Goal: Task Accomplishment & Management: Use online tool/utility

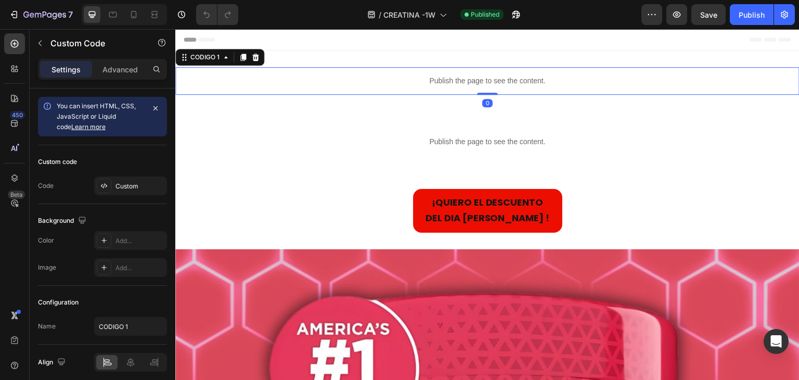
click at [384, 84] on p "Publish the page to see the content." at bounding box center [487, 80] width 624 height 11
click at [143, 191] on div "Custom" at bounding box center [130, 185] width 73 height 19
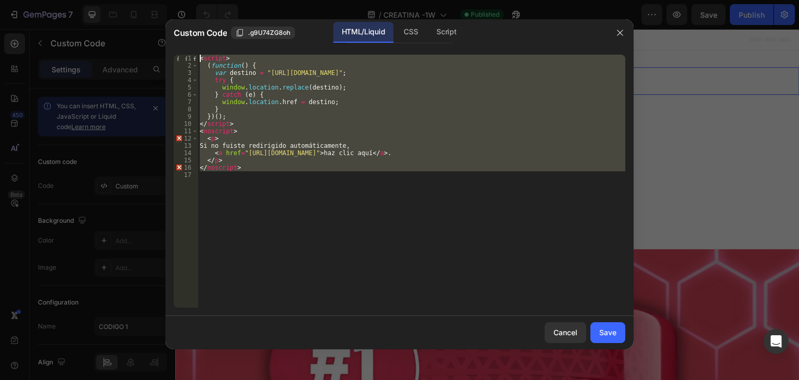
drag, startPoint x: 337, startPoint y: 176, endPoint x: 53, endPoint y: 28, distance: 320.3
click at [53, 28] on div "Custom Code .g9U74ZG8oh HTML/Liquid CSS Script 1 2 3 4 5 6 7 8 9 10 11 12 13 14…" at bounding box center [399, 190] width 799 height 380
type textarea "<script> (function() {"
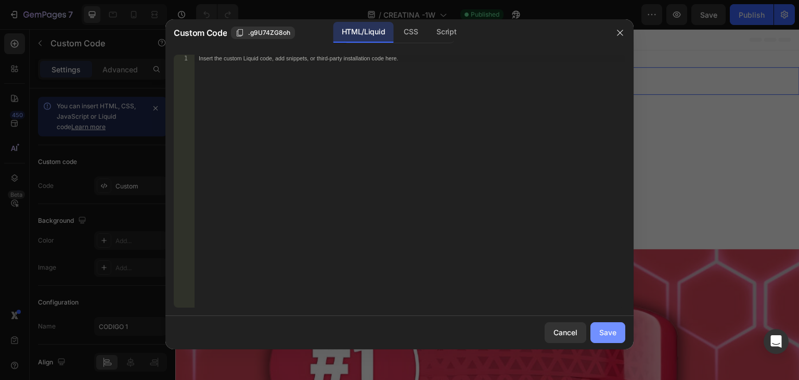
click at [605, 338] on button "Save" at bounding box center [607, 332] width 35 height 21
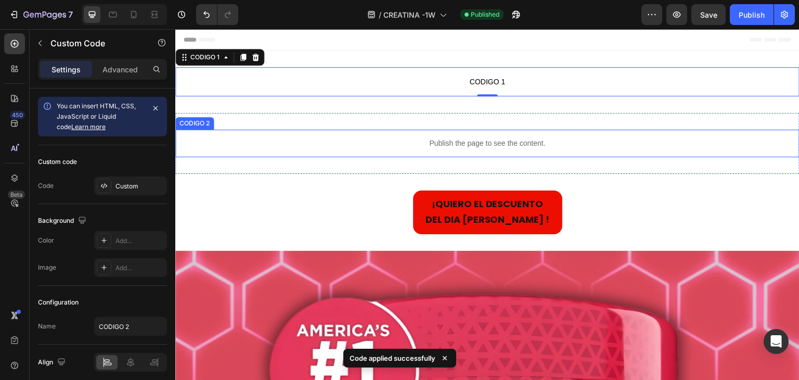
click at [481, 138] on p "Publish the page to see the content." at bounding box center [487, 143] width 624 height 11
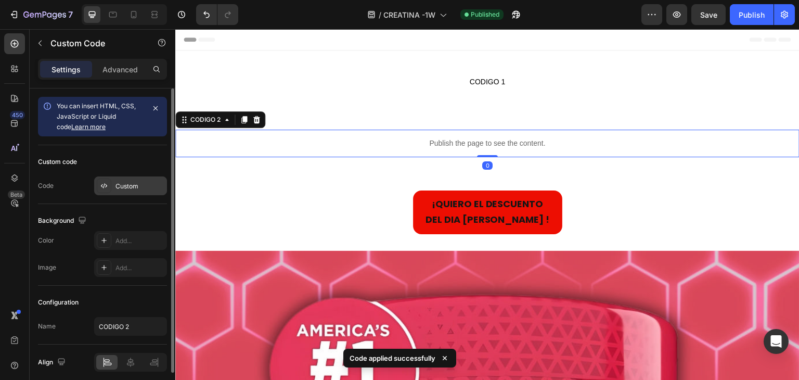
click at [135, 193] on div "Custom" at bounding box center [130, 185] width 73 height 19
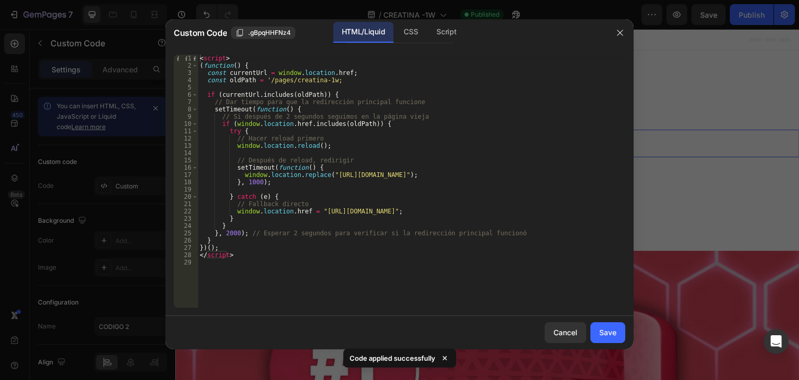
drag, startPoint x: 281, startPoint y: 285, endPoint x: 282, endPoint y: 273, distance: 12.0
click at [282, 284] on div "< script > ( function ( ) { const currentUrl = window . location . href ; const…" at bounding box center [412, 188] width 428 height 267
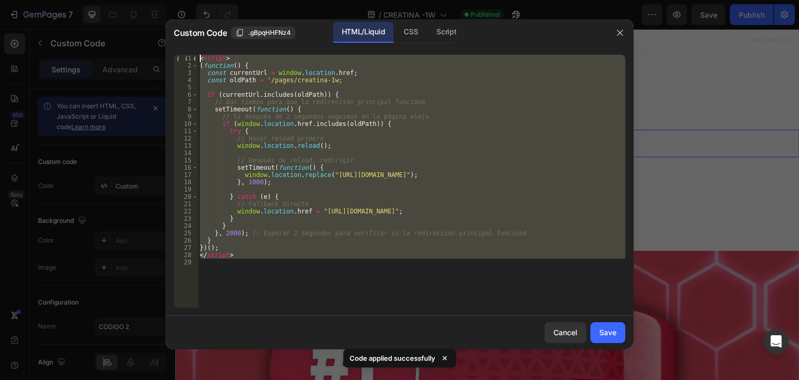
drag, startPoint x: 282, startPoint y: 272, endPoint x: 68, endPoint y: -27, distance: 367.1
click at [68, 0] on html "7 Version history / CREATINA -1W Published Preview Save Publish 450 Beta Sectio…" at bounding box center [399, 0] width 799 height 0
type textarea "<script> (function() {"
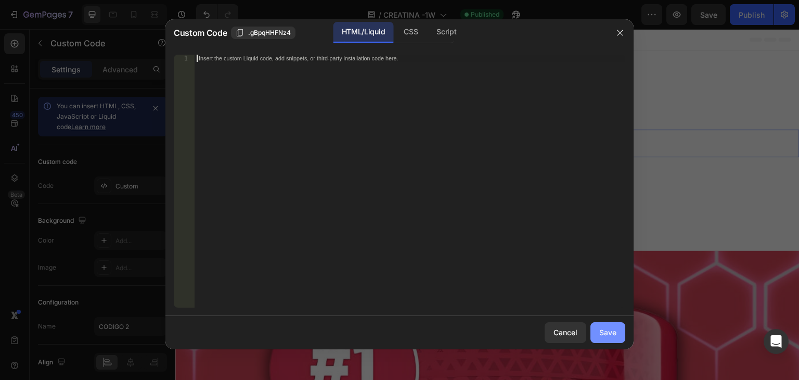
click at [601, 335] on div "Save" at bounding box center [607, 332] width 17 height 11
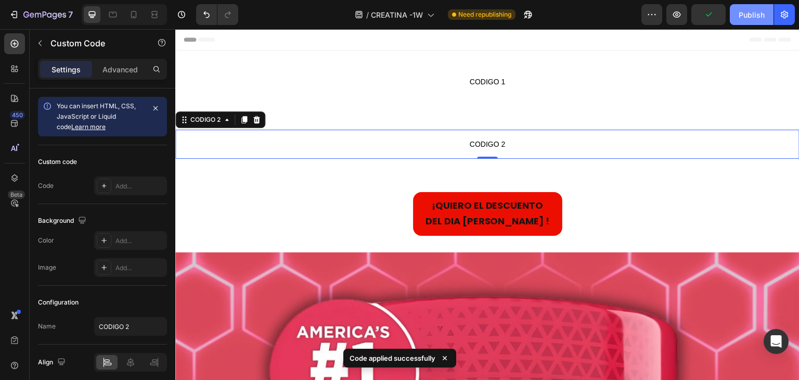
click at [757, 9] on div "Publish" at bounding box center [752, 14] width 26 height 11
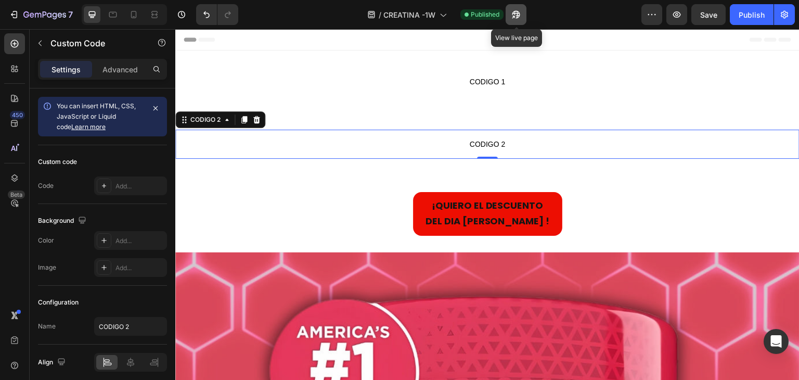
click at [511, 7] on button "button" at bounding box center [516, 14] width 21 height 21
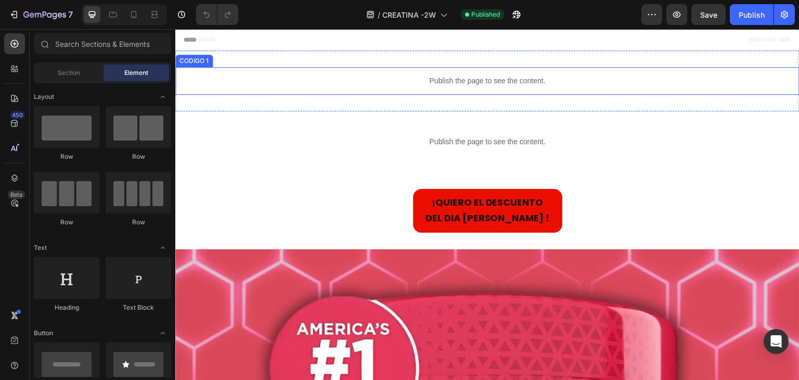
click at [477, 75] on p "Publish the page to see the content." at bounding box center [487, 80] width 624 height 11
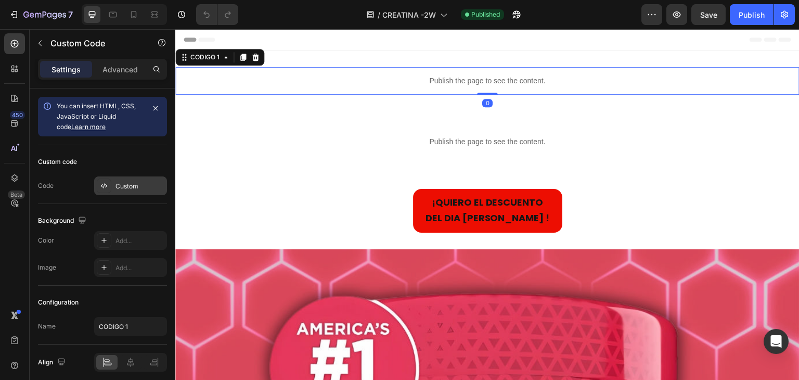
click at [125, 182] on div "Custom" at bounding box center [139, 186] width 49 height 9
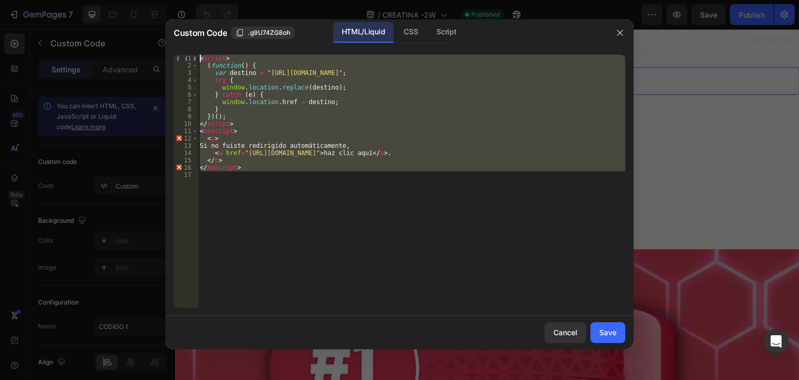
drag, startPoint x: 287, startPoint y: 172, endPoint x: 0, endPoint y: 7, distance: 331.3
click at [0, 7] on div "Custom Code .g9U74ZG8oh HTML/Liquid CSS Script 1 2 3 4 5 6 7 8 9 10 11 12 13 14…" at bounding box center [399, 190] width 799 height 380
type textarea "<script> (function() {"
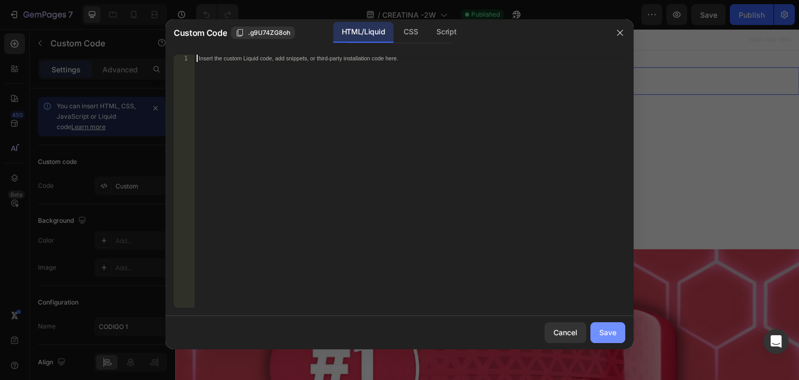
click at [622, 331] on button "Save" at bounding box center [607, 332] width 35 height 21
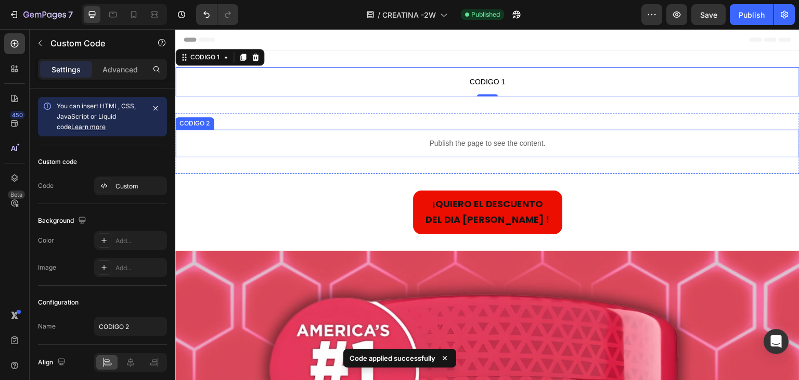
click at [498, 132] on div "Publish the page to see the content." at bounding box center [487, 144] width 624 height 28
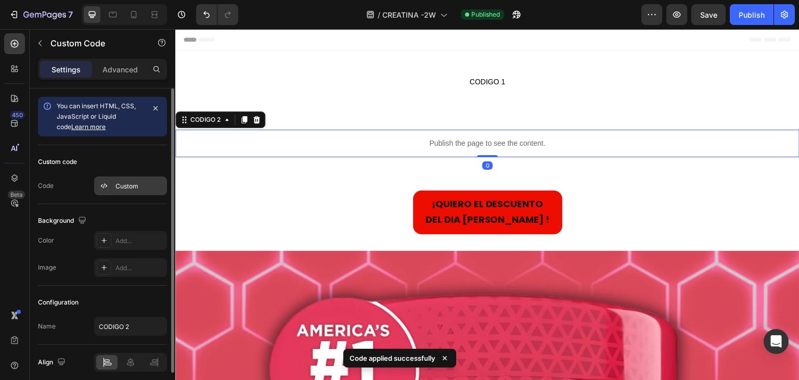
click at [106, 189] on icon at bounding box center [104, 186] width 8 height 8
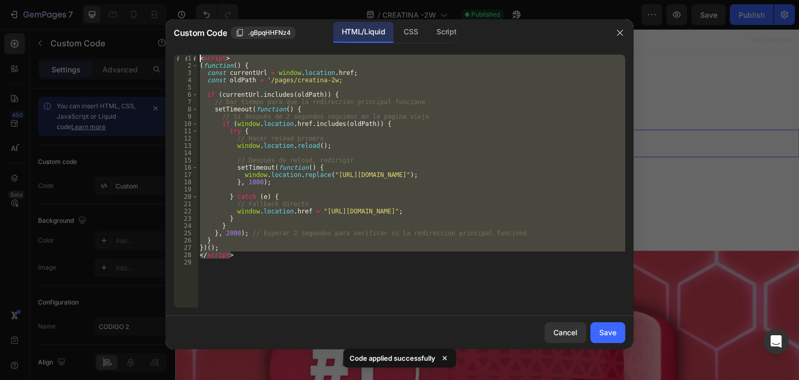
drag, startPoint x: 318, startPoint y: 255, endPoint x: 28, endPoint y: 5, distance: 383.6
click at [28, 5] on div "Custom Code .gBpqHHFNz4 HTML/Liquid CSS Script </script> 1 2 3 4 5 6 7 8 9 10 1…" at bounding box center [399, 190] width 799 height 380
type textarea "<script> (function() {"
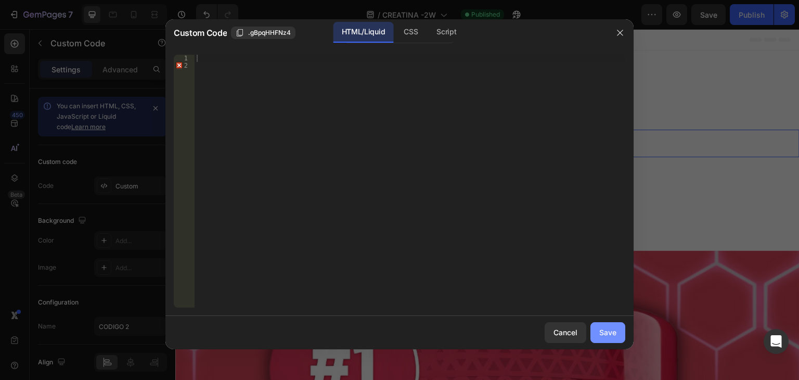
click at [618, 328] on button "Save" at bounding box center [607, 332] width 35 height 21
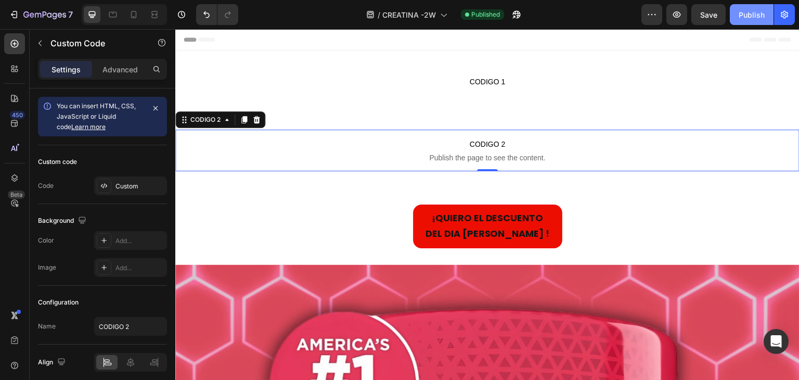
click at [746, 17] on div "Publish" at bounding box center [752, 14] width 26 height 11
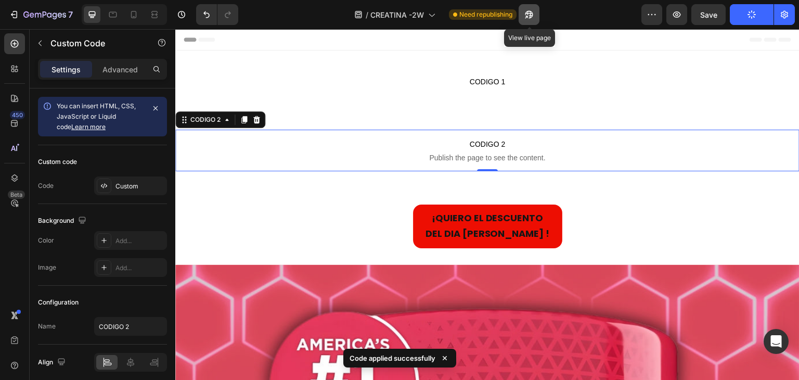
click at [533, 19] on icon "button" at bounding box center [529, 14] width 10 height 10
